Goal: Browse casually

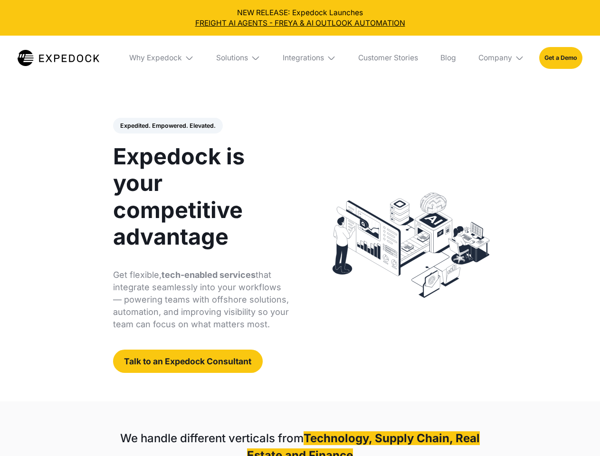
select select
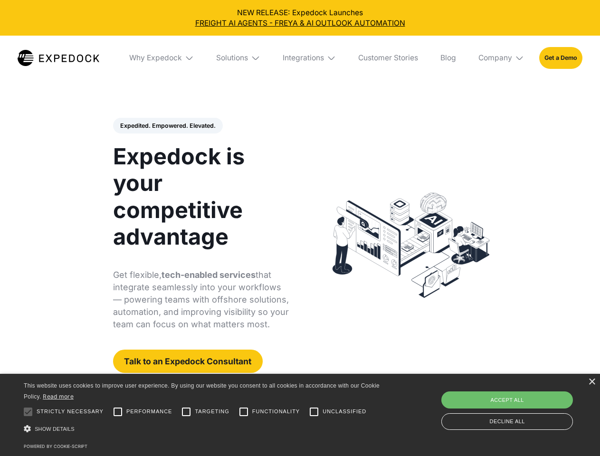
click at [300, 58] on div "Integrations" at bounding box center [302, 57] width 41 height 9
click at [162, 58] on div "Why Expedock" at bounding box center [147, 57] width 53 height 9
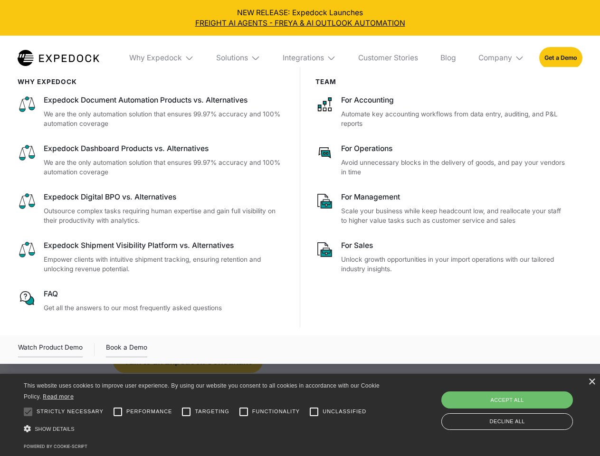
click at [239, 58] on div "Solutions" at bounding box center [232, 57] width 32 height 9
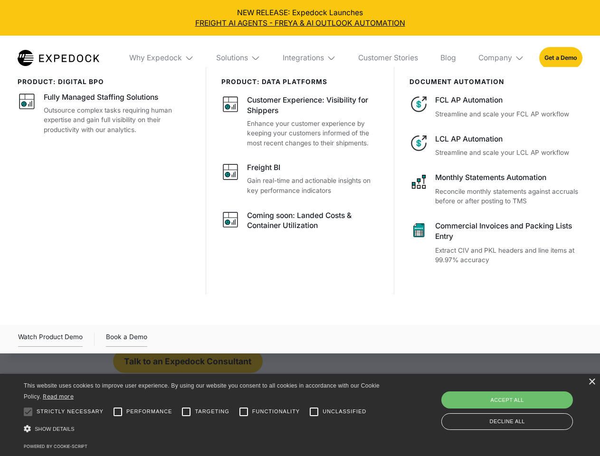
click at [310, 58] on div "Integrations" at bounding box center [302, 57] width 41 height 9
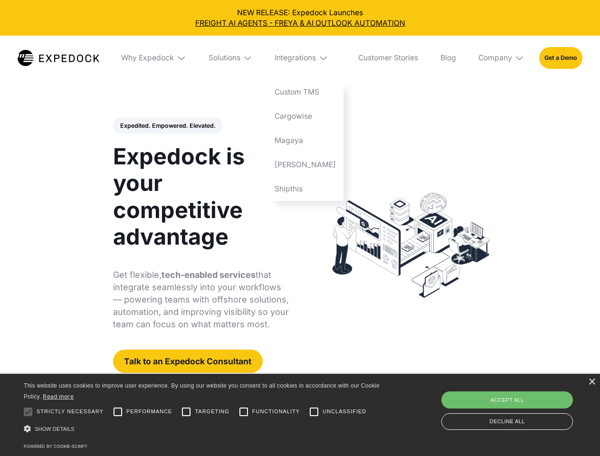
click at [501, 58] on div "Company" at bounding box center [495, 57] width 34 height 9
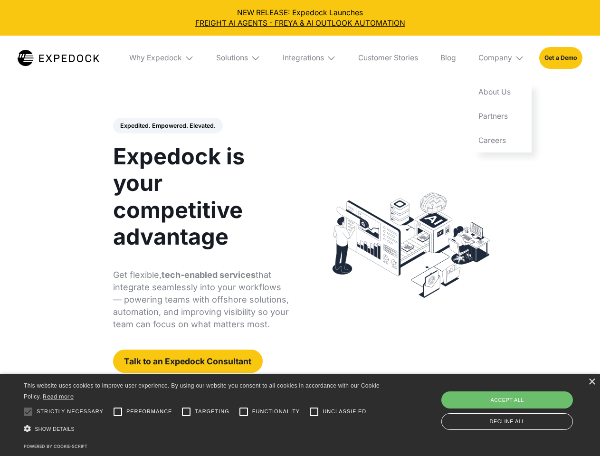
click at [167, 126] on div "Expedited. Empowered. Elevated. Automate Freight Document Extraction at 99.97% …" at bounding box center [201, 245] width 176 height 255
click at [28, 412] on div at bounding box center [28, 411] width 19 height 19
click at [118, 412] on input "Performance" at bounding box center [117, 411] width 19 height 19
checkbox input "true"
click at [186, 412] on input "Targeting" at bounding box center [186, 411] width 19 height 19
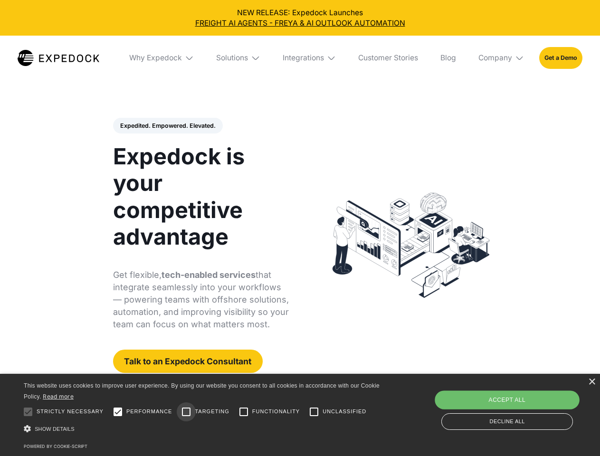
checkbox input "true"
click at [244, 412] on input "Functionality" at bounding box center [243, 411] width 19 height 19
checkbox input "true"
